Goal: Check status: Check status

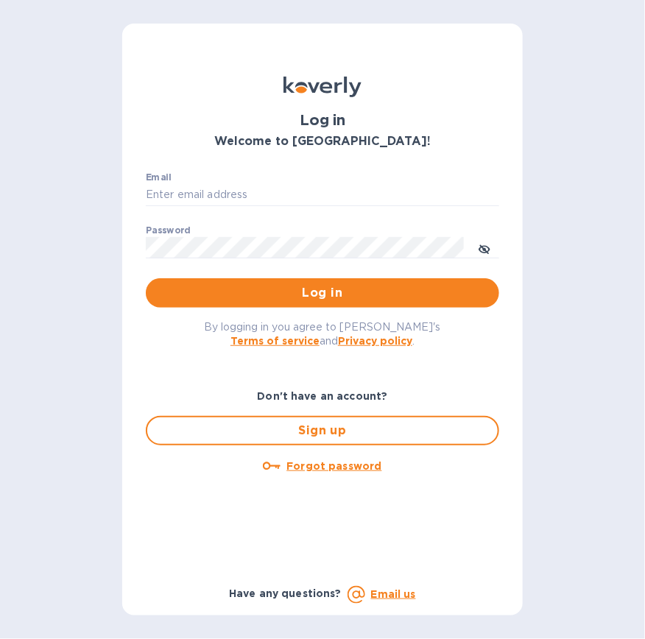
type input "[EMAIL_ADDRESS][DOMAIN_NAME]"
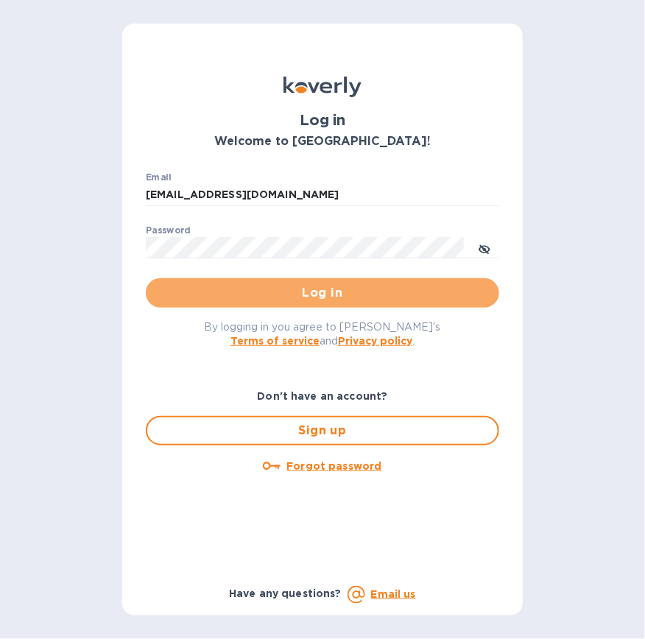
click at [293, 297] on span "Log in" at bounding box center [322, 293] width 330 height 18
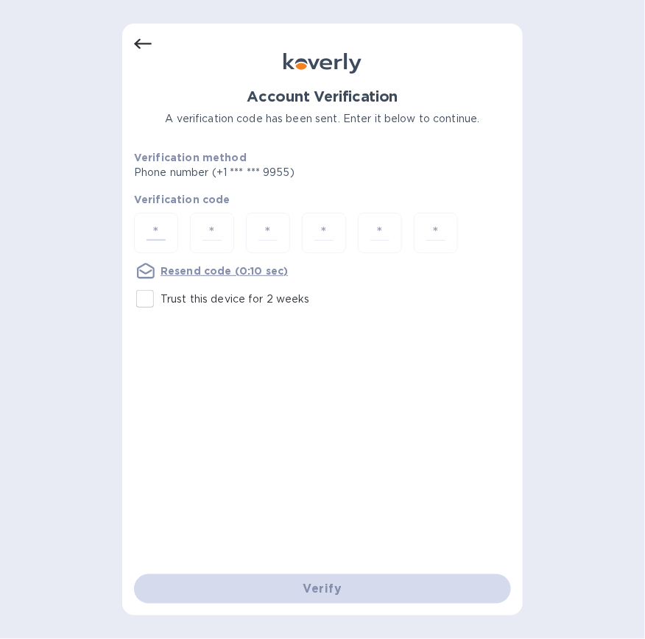
click at [146, 228] on input "number" at bounding box center [156, 232] width 31 height 27
type input "4"
type input "7"
type input "4"
type input "0"
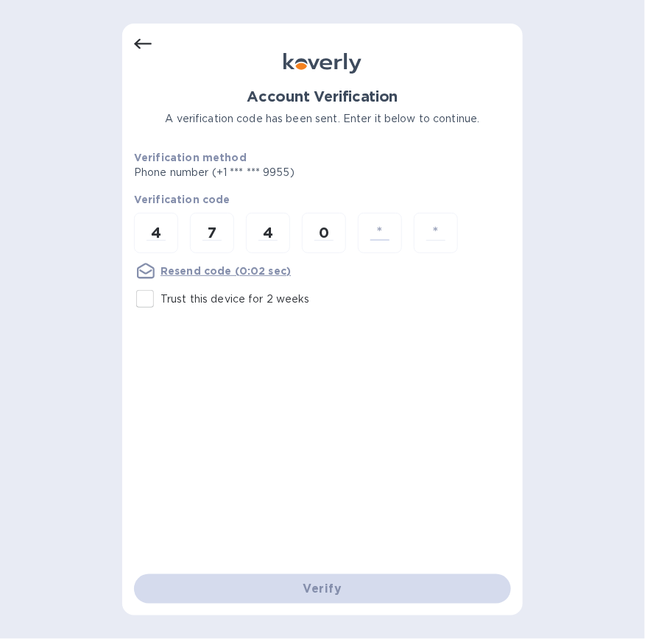
type input "5"
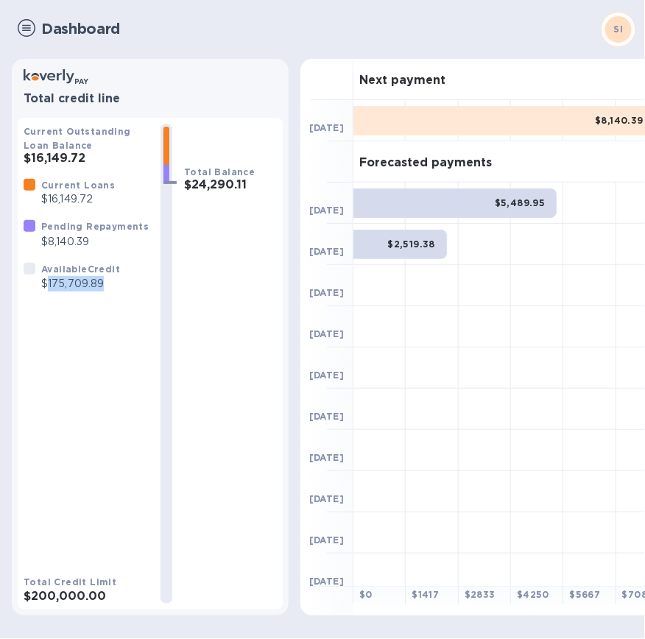
drag, startPoint x: 105, startPoint y: 288, endPoint x: 49, endPoint y: 288, distance: 56.7
click at [49, 288] on p "$175,709.89" at bounding box center [80, 283] width 79 height 15
copy p "175,709.89"
